Goal: Task Accomplishment & Management: Manage account settings

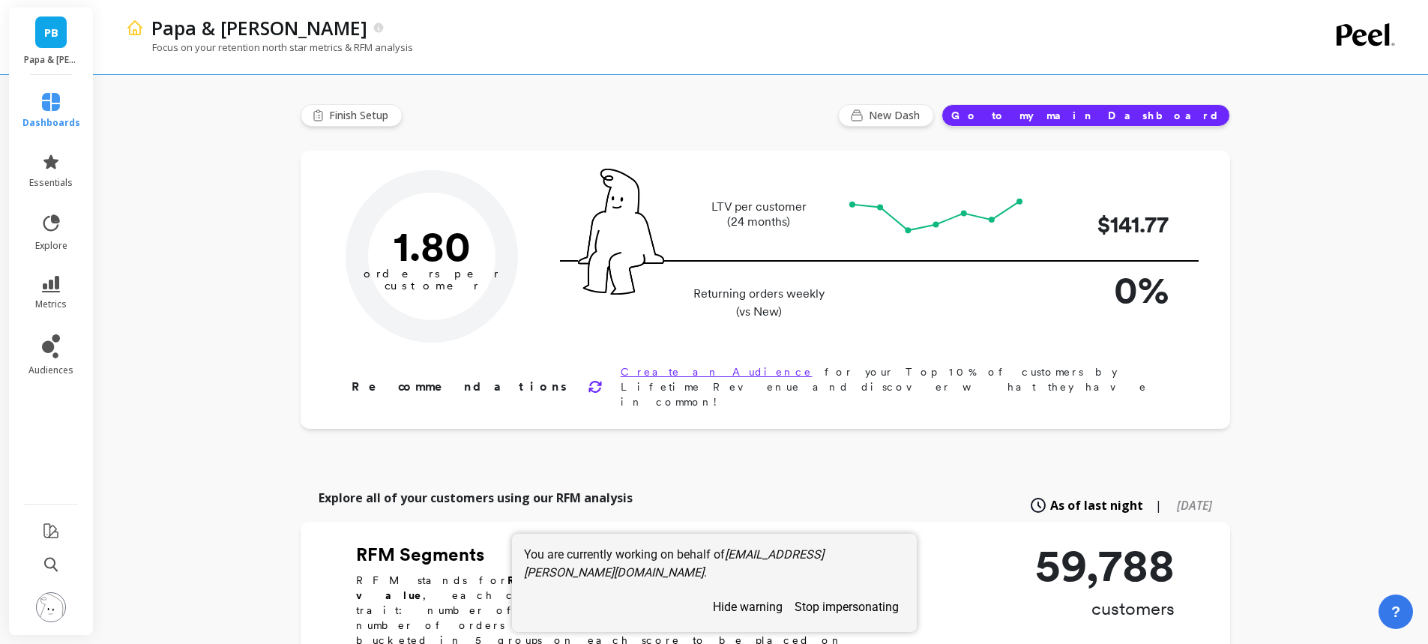
type input "Champions"
type input "5563"
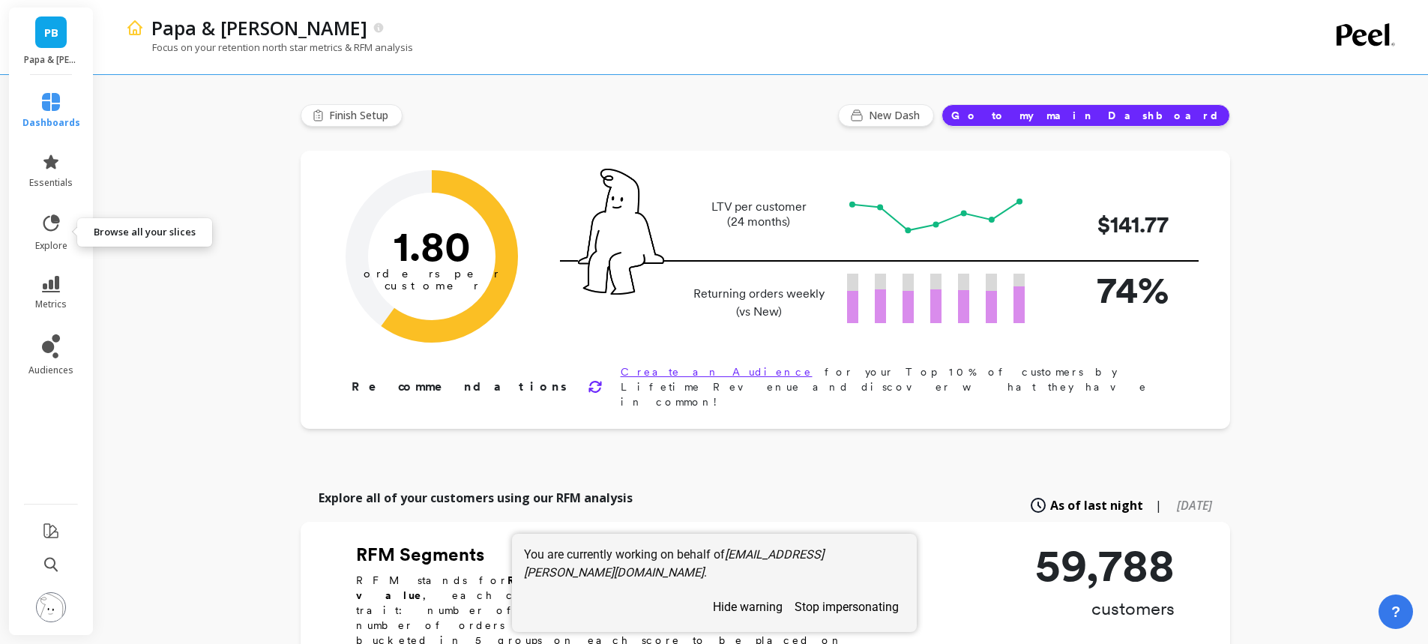
click at [54, 224] on icon at bounding box center [50, 223] width 21 height 21
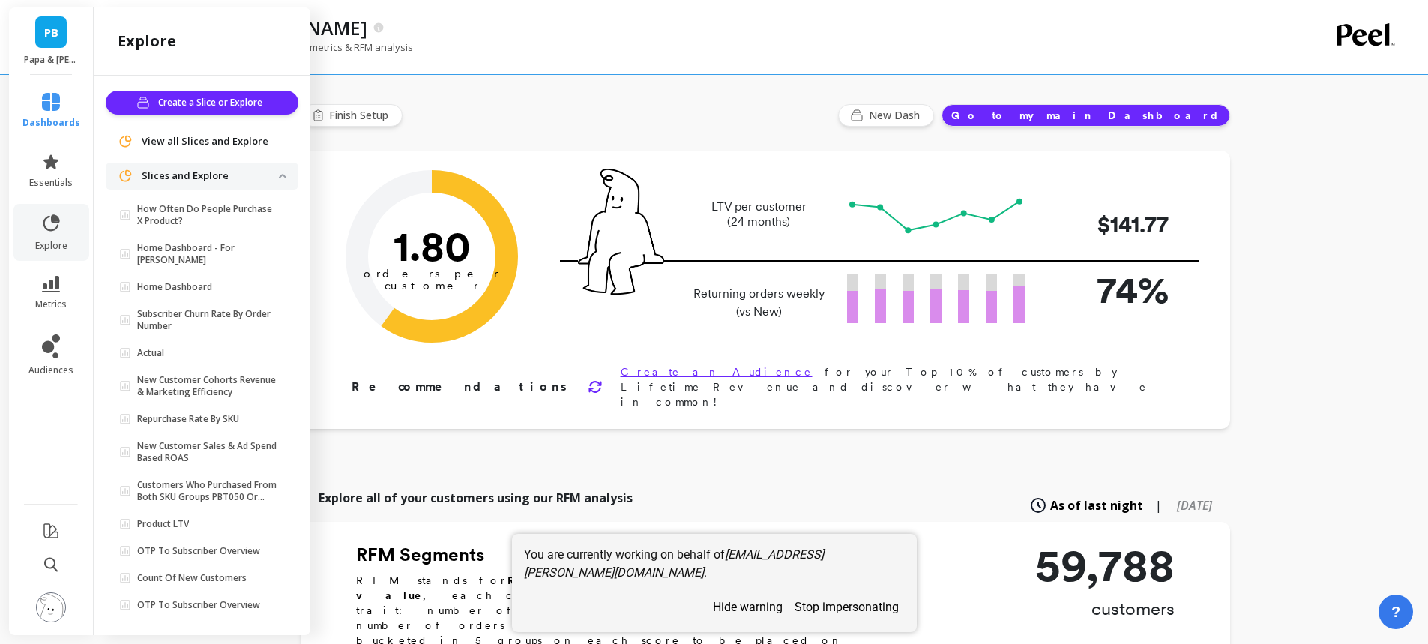
click at [213, 251] on p "Home Dashboard - For [PERSON_NAME]" at bounding box center [208, 254] width 142 height 24
